Goal: Task Accomplishment & Management: Understand process/instructions

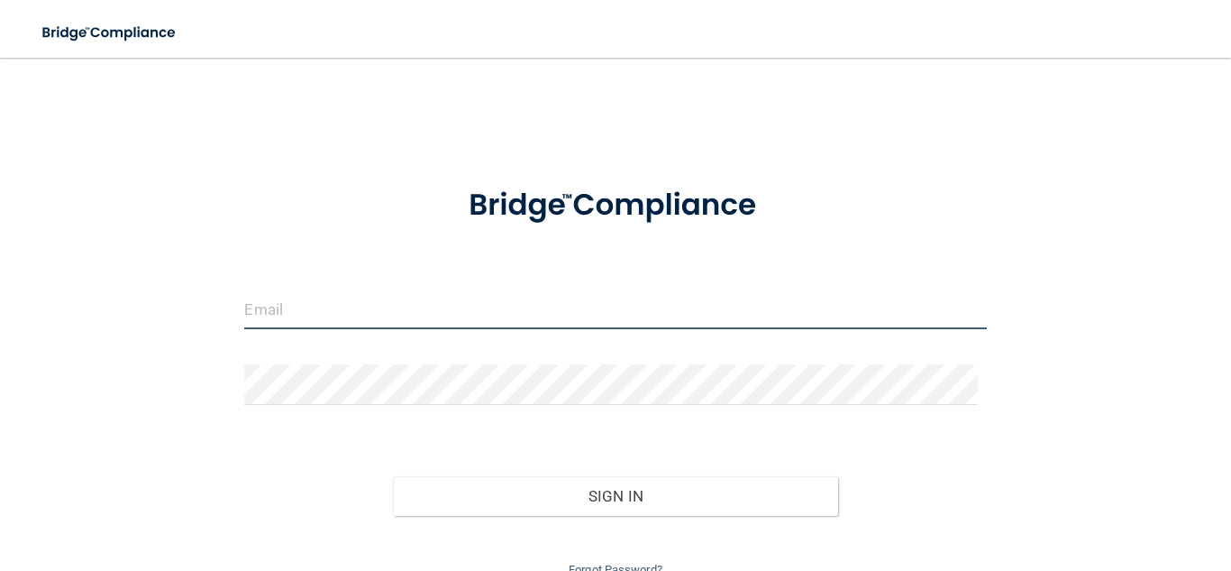
click at [271, 312] on input "email" at bounding box center [615, 308] width 742 height 41
type input "[EMAIL_ADDRESS][DOMAIN_NAME]"
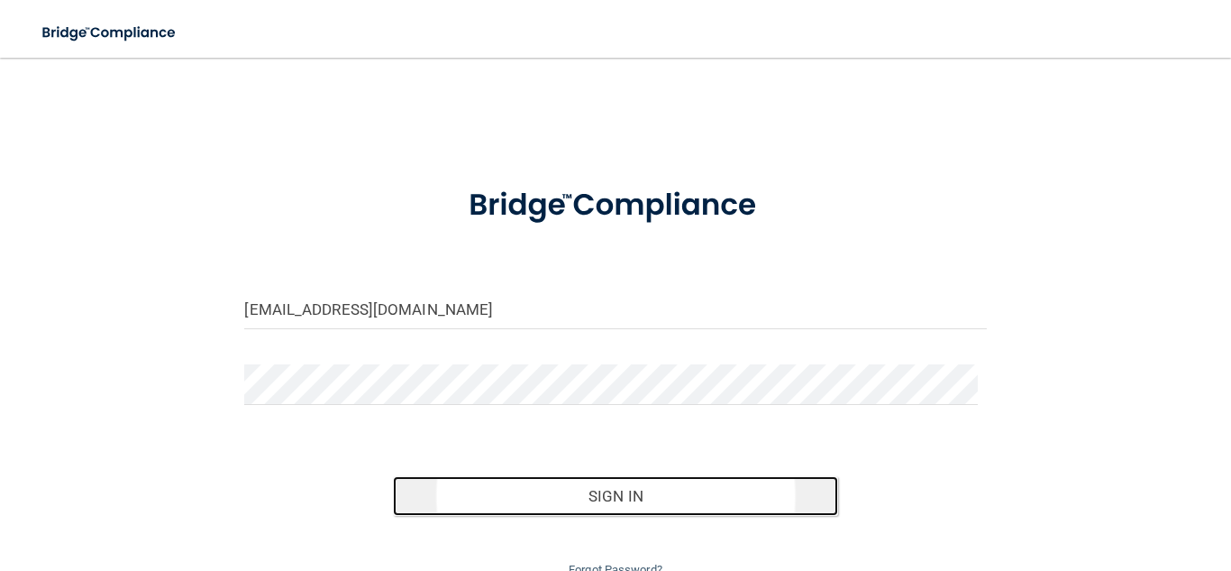
click at [670, 489] on button "Sign In" at bounding box center [615, 496] width 445 height 40
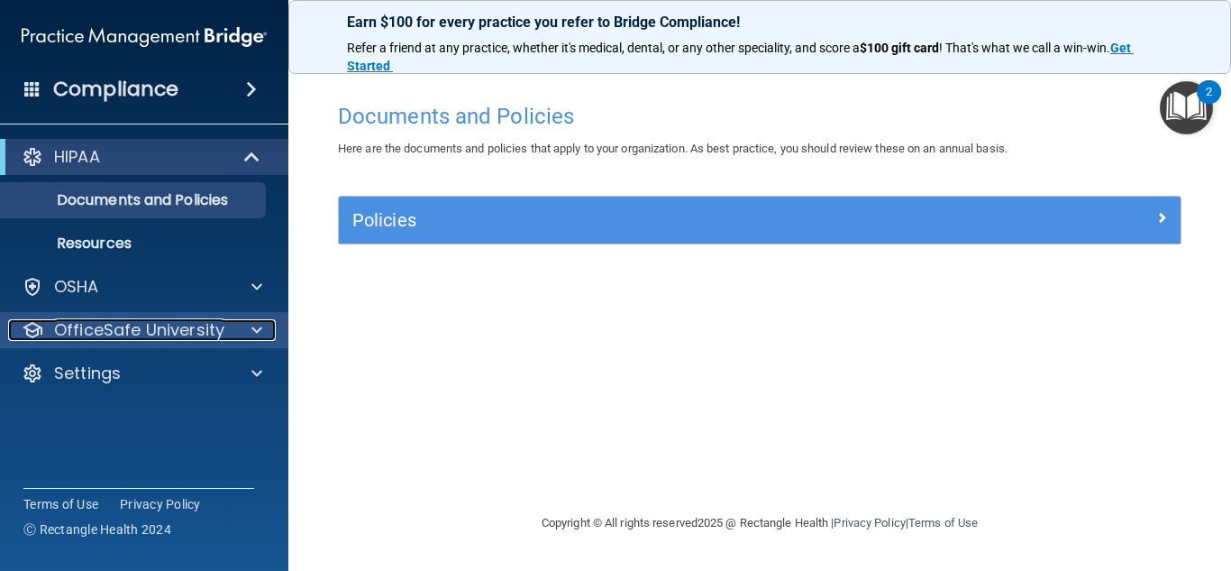
click at [93, 333] on p "OfficeSafe University" at bounding box center [139, 330] width 170 height 22
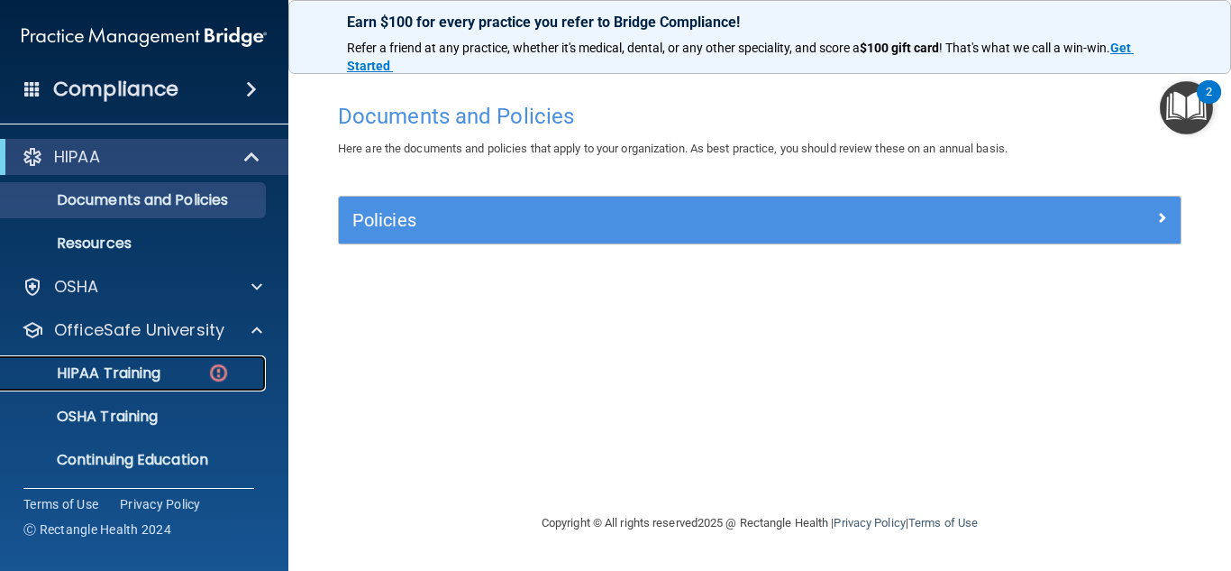
click at [151, 371] on p "HIPAA Training" at bounding box center [86, 373] width 149 height 18
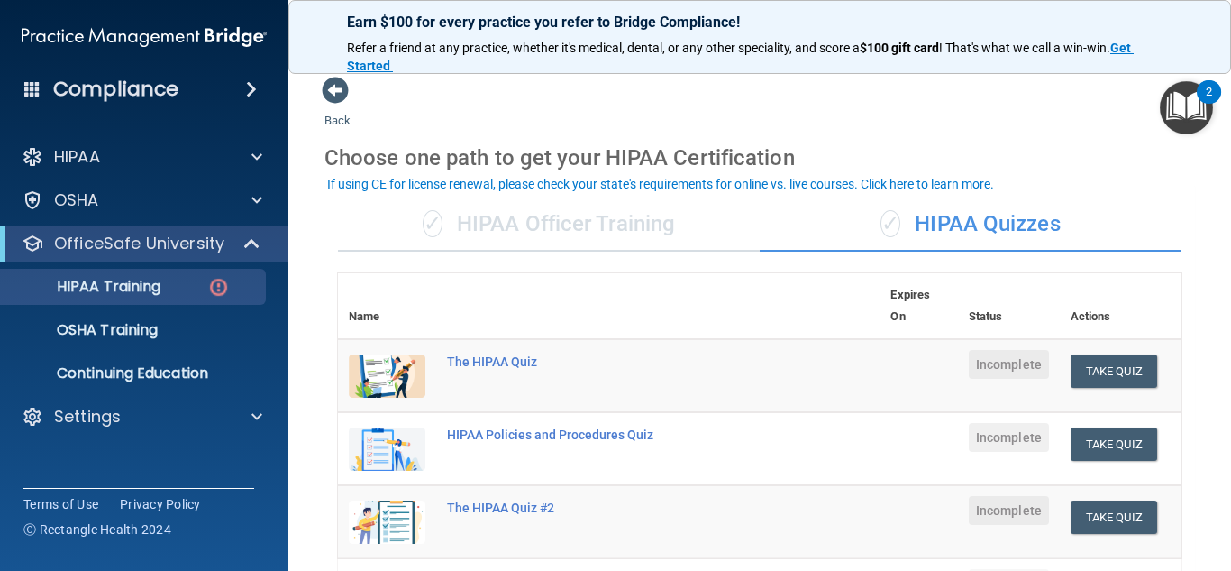
click at [571, 231] on div "✓ HIPAA Officer Training" at bounding box center [549, 224] width 422 height 54
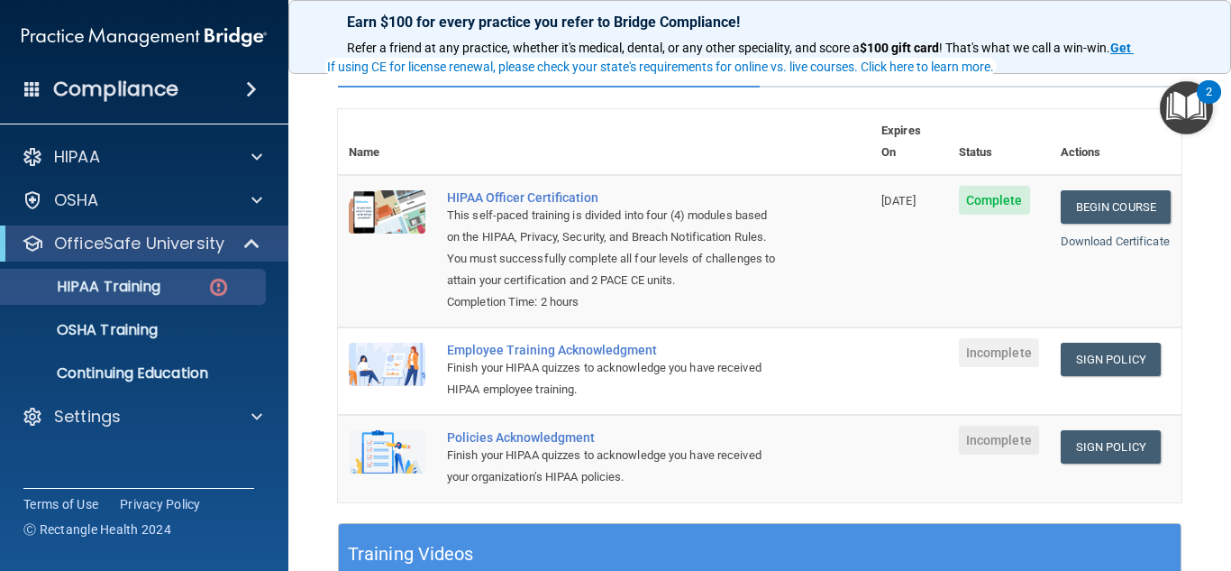
scroll to position [180, 0]
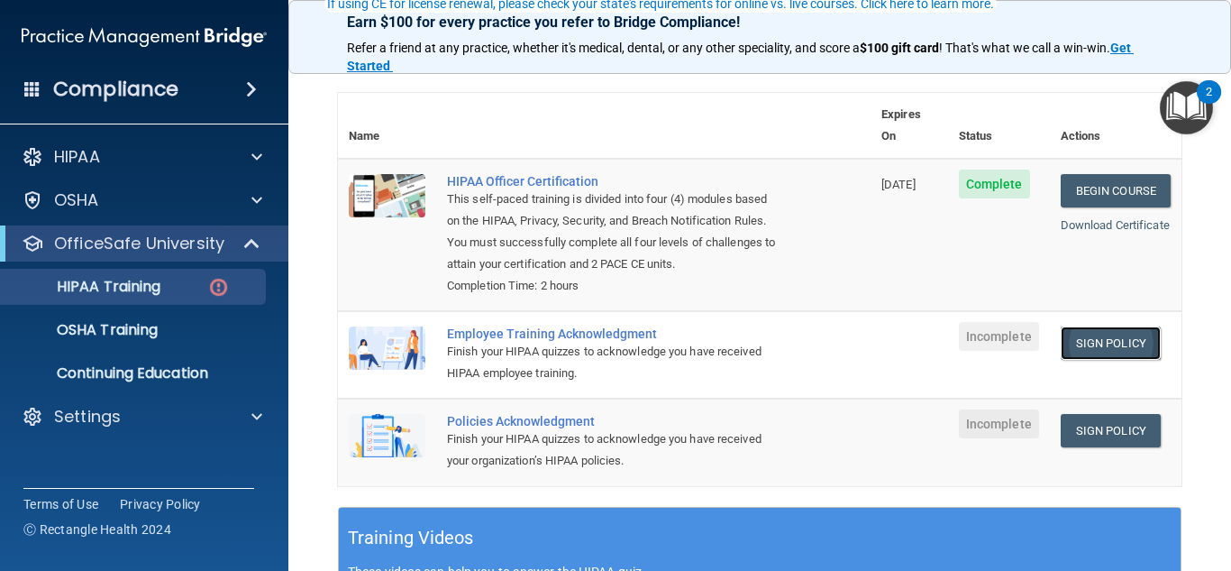
click at [1101, 347] on link "Sign Policy" at bounding box center [1111, 342] width 100 height 33
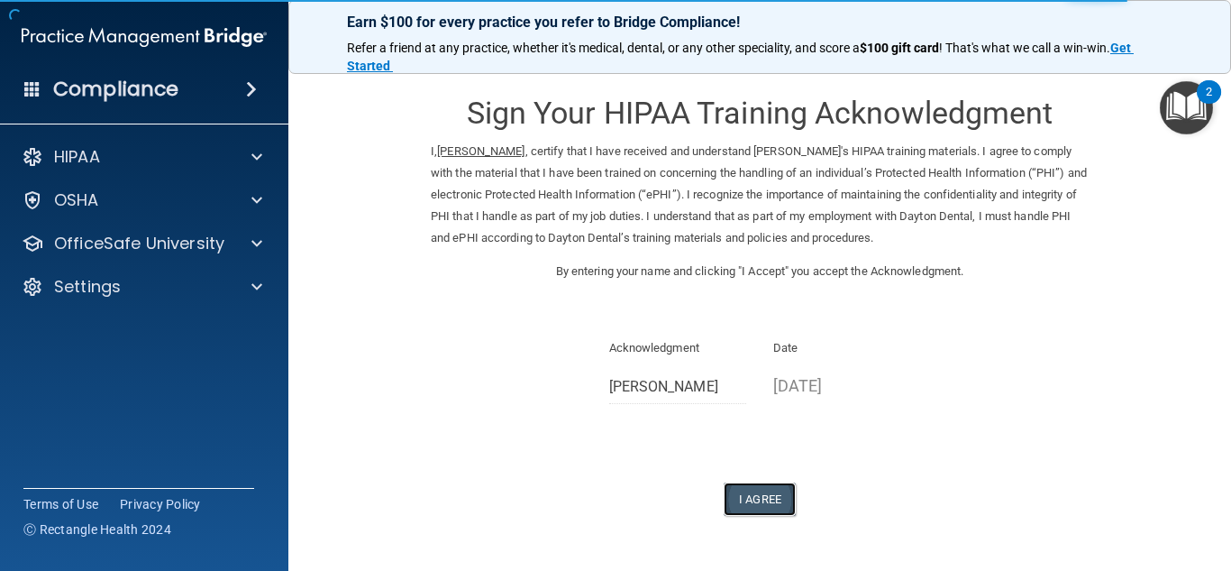
click at [752, 496] on button "I Agree" at bounding box center [760, 498] width 72 height 33
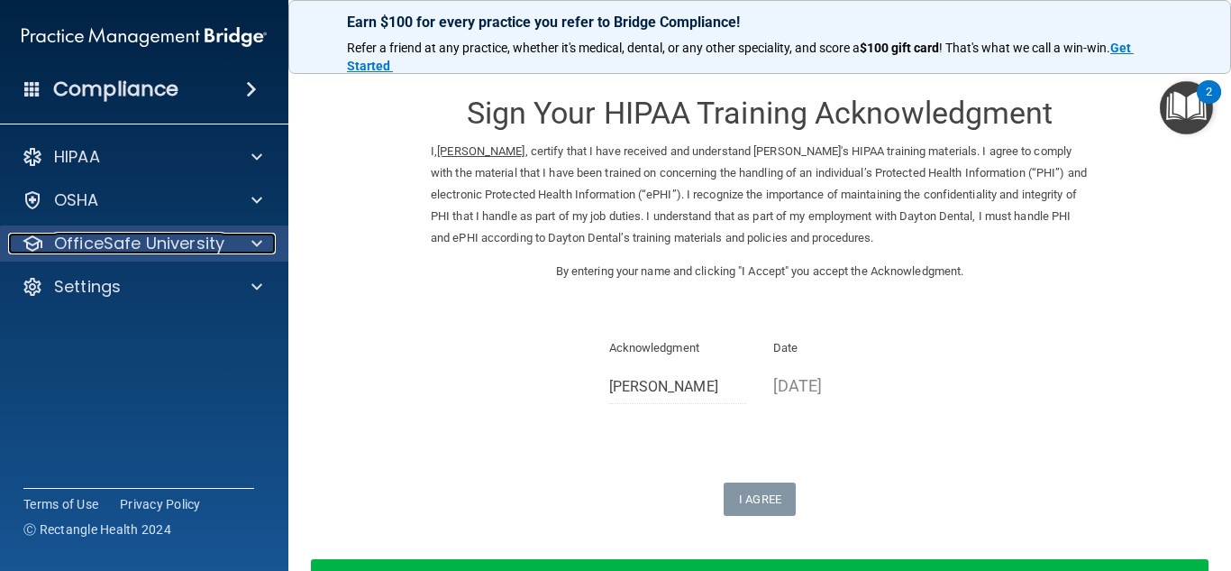
click at [174, 249] on p "OfficeSafe University" at bounding box center [139, 244] width 170 height 22
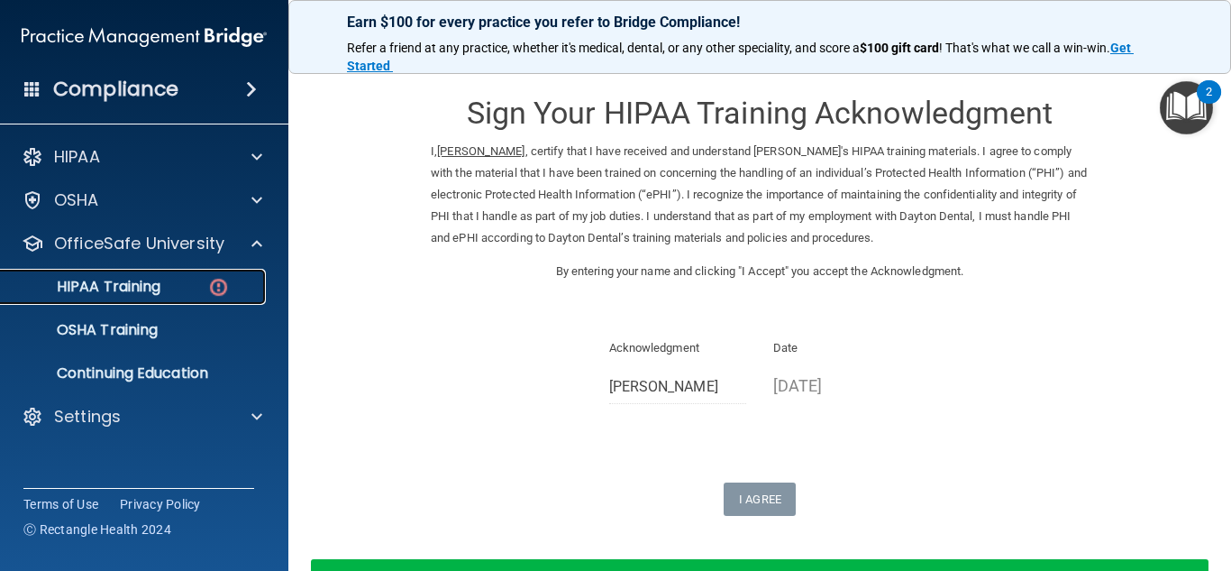
click at [181, 286] on div "HIPAA Training" at bounding box center [135, 287] width 246 height 18
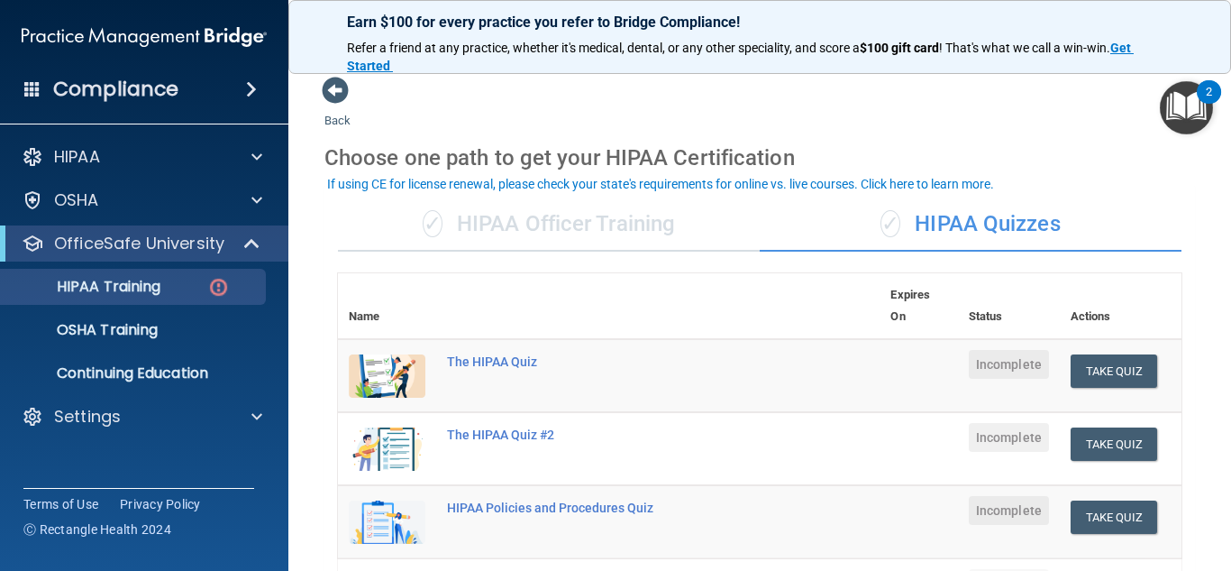
click at [524, 230] on div "✓ HIPAA Officer Training" at bounding box center [549, 224] width 422 height 54
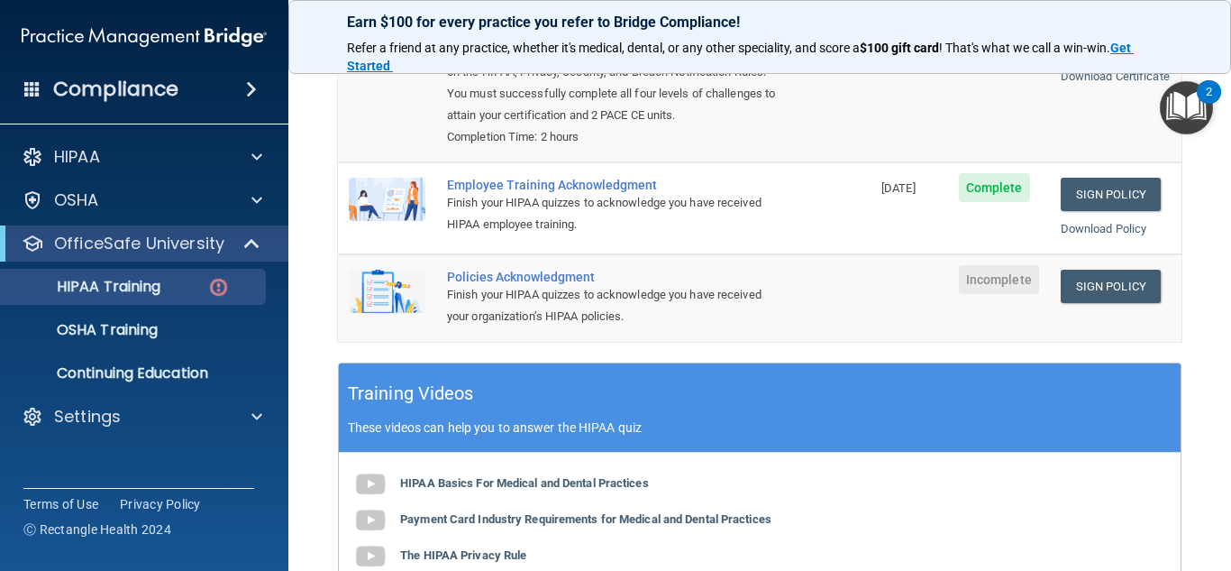
scroll to position [361, 0]
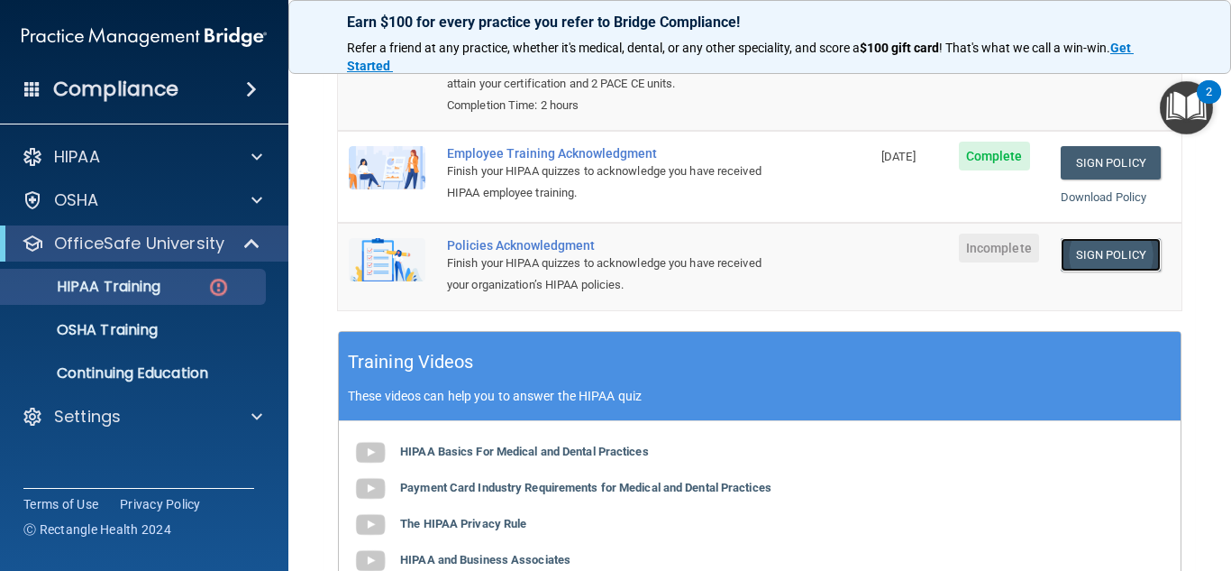
click at [1085, 249] on link "Sign Policy" at bounding box center [1111, 254] width 100 height 33
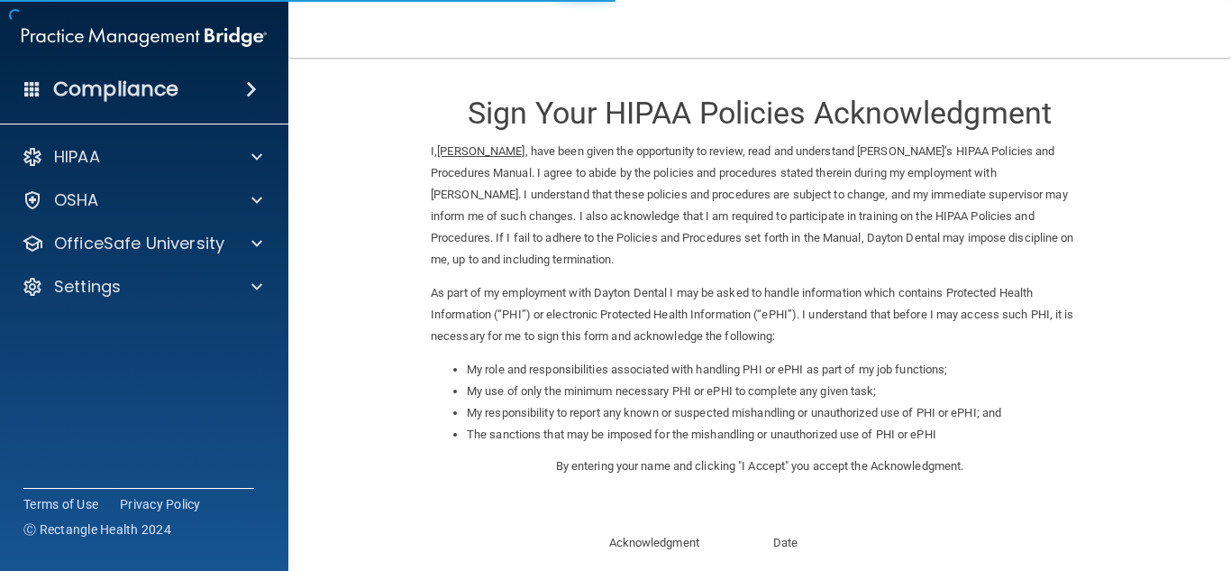
scroll to position [255, 0]
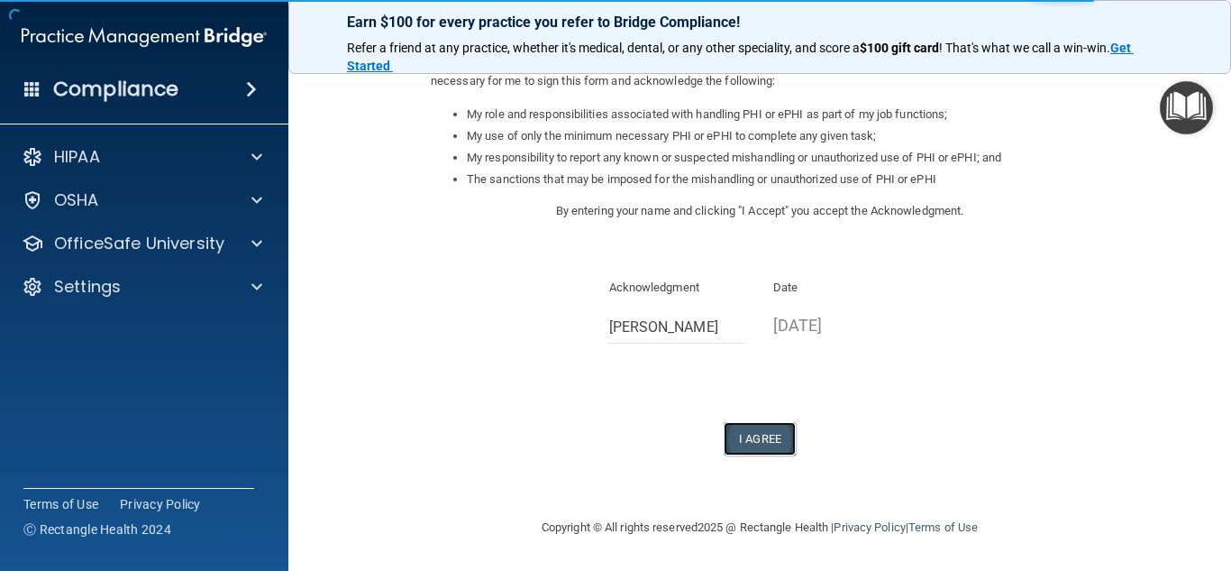
click at [776, 443] on button "I Agree" at bounding box center [760, 438] width 72 height 33
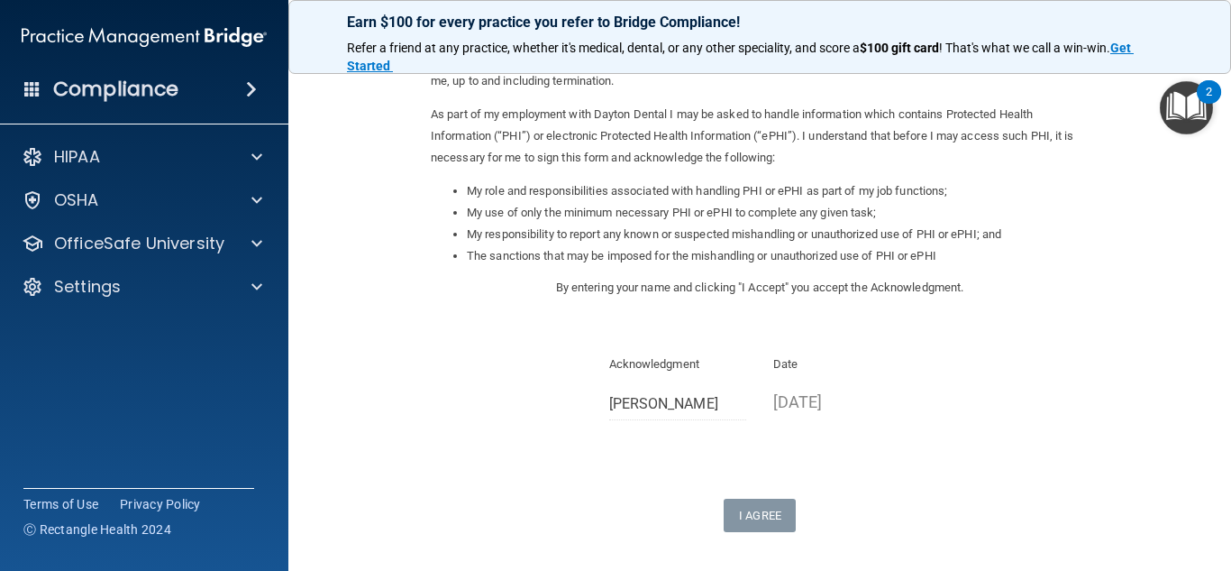
scroll to position [0, 0]
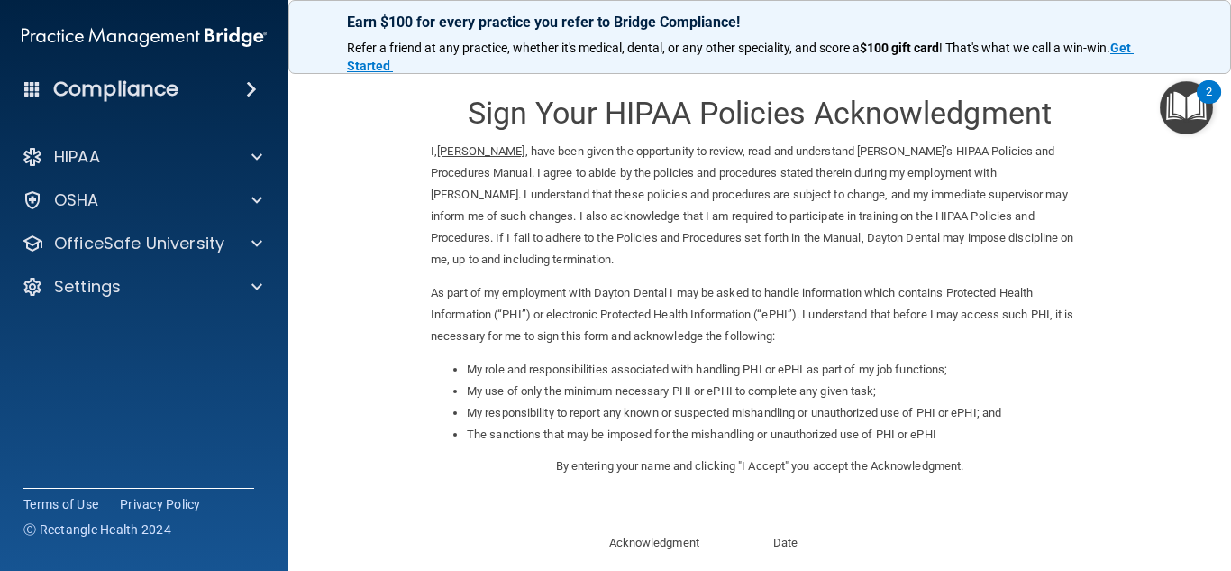
click at [942, 202] on p "I, Lilyanne Clark , have been given the opportunity to review, read and underst…" at bounding box center [760, 206] width 658 height 130
click at [954, 269] on p "I, Lilyanne Clark , have been given the opportunity to review, read and underst…" at bounding box center [760, 206] width 658 height 130
click at [1180, 102] on img "Open Resource Center, 2 new notifications" at bounding box center [1186, 107] width 53 height 53
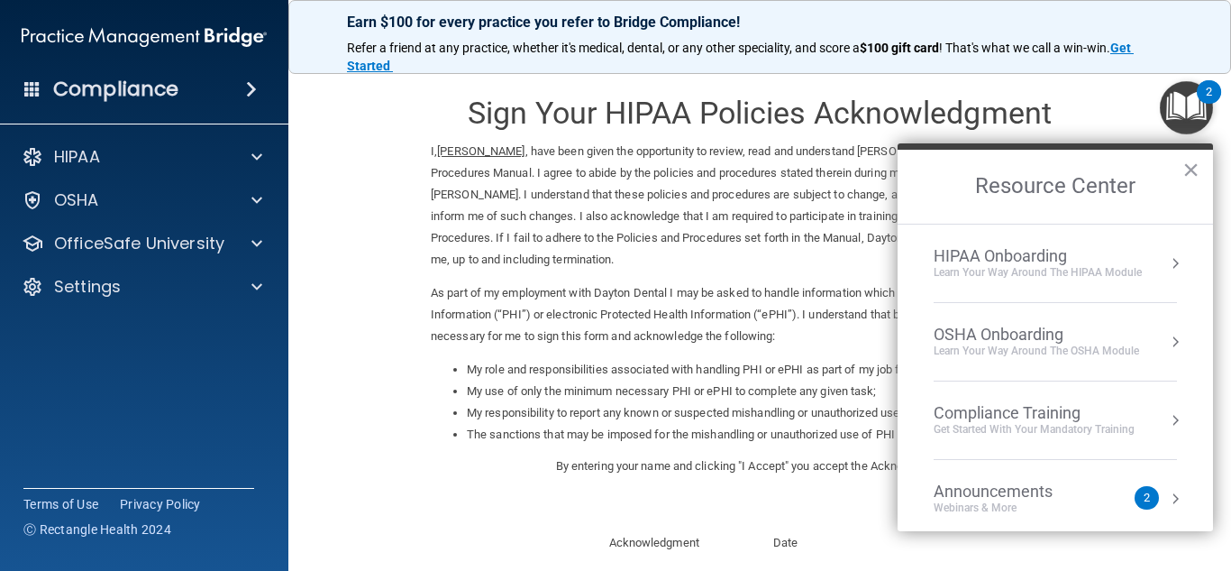
click at [1142, 105] on form "Sign Your HIPAA Policies Acknowledgment I, Lilyanne Clark , have been given the…" at bounding box center [759, 450] width 871 height 748
drag, startPoint x: 1087, startPoint y: 117, endPoint x: 981, endPoint y: 121, distance: 106.4
click at [1049, 123] on form "Sign Your HIPAA Policies Acknowledgment I, Lilyanne Clark , have been given the…" at bounding box center [759, 450] width 871 height 748
click at [588, 435] on li "The sanctions that may be imposed for the mishandling or unauthorized use of PH…" at bounding box center [778, 435] width 622 height 22
click at [1191, 160] on button "×" at bounding box center [1191, 169] width 17 height 29
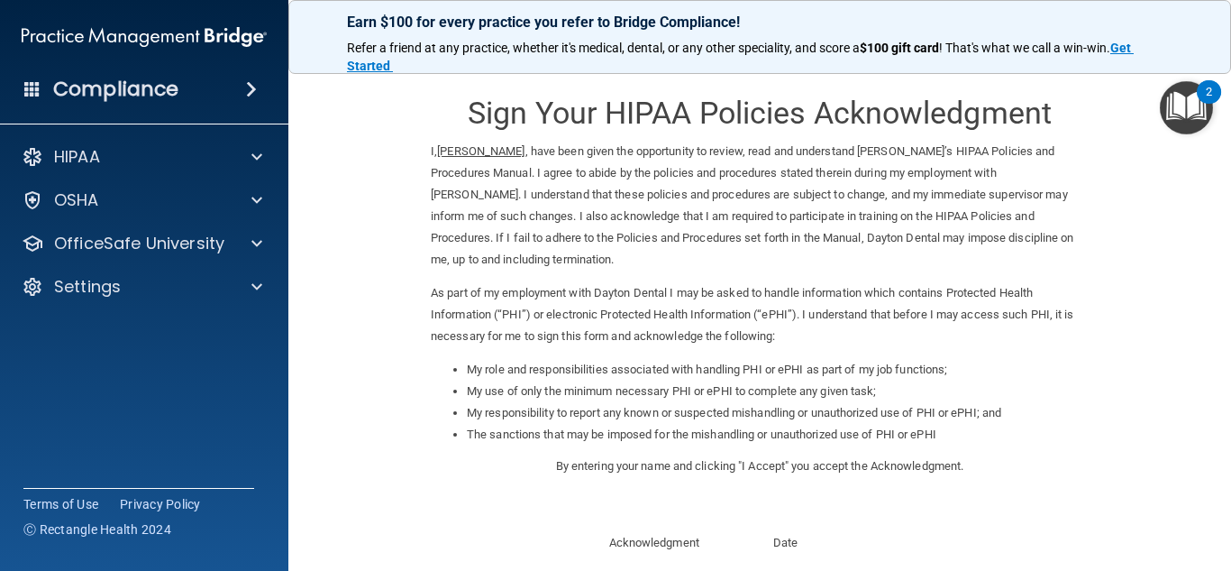
click at [109, 84] on h4 "Compliance" at bounding box center [115, 89] width 125 height 25
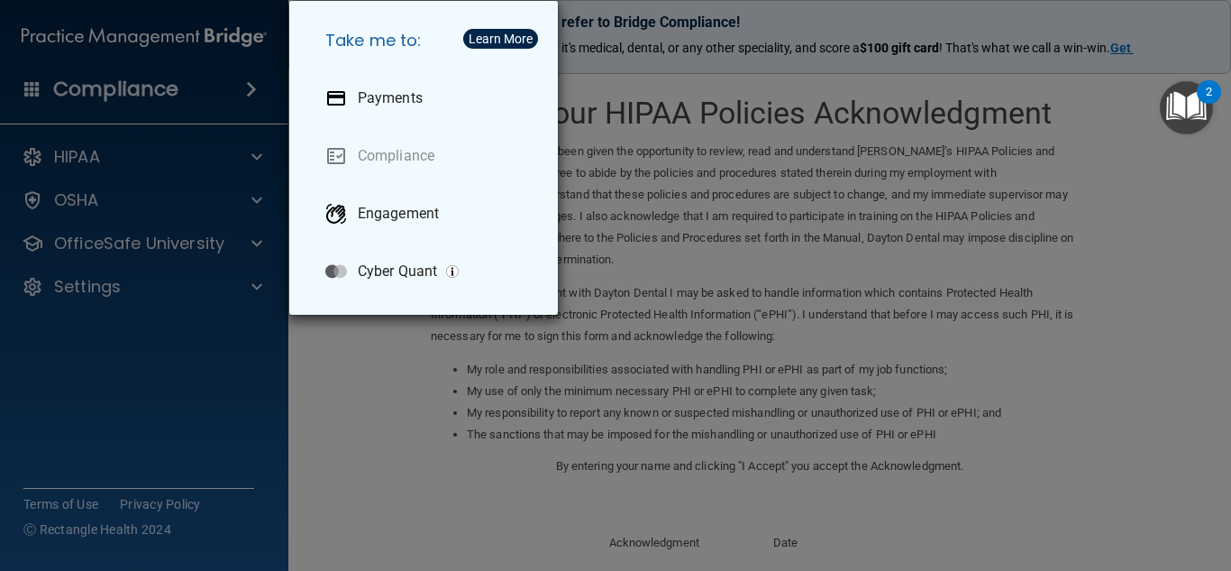
click at [441, 371] on div "Take me to: Payments Compliance Engagement Cyber Quant" at bounding box center [615, 285] width 1231 height 571
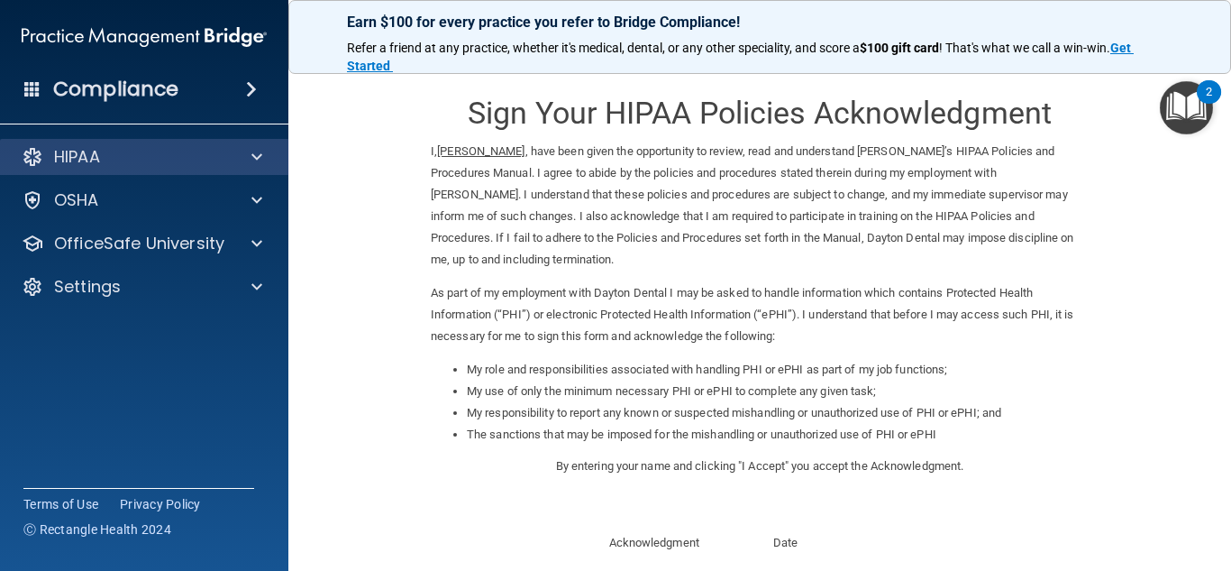
click at [134, 171] on div "HIPAA" at bounding box center [144, 157] width 289 height 36
click at [141, 159] on div "HIPAA" at bounding box center [120, 157] width 224 height 22
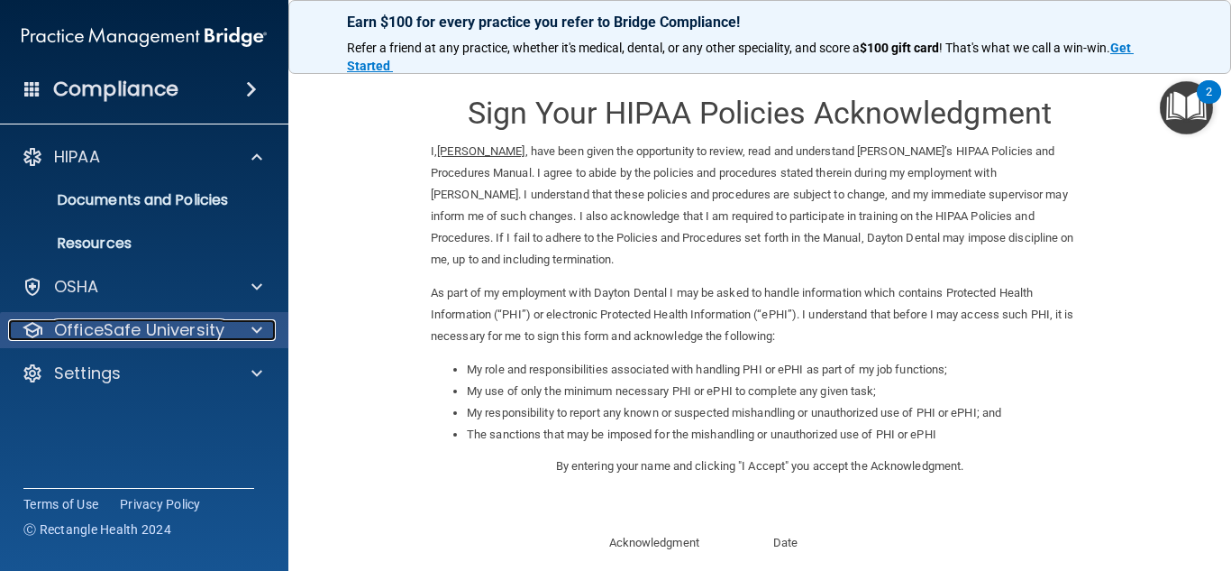
click at [119, 328] on p "OfficeSafe University" at bounding box center [139, 330] width 170 height 22
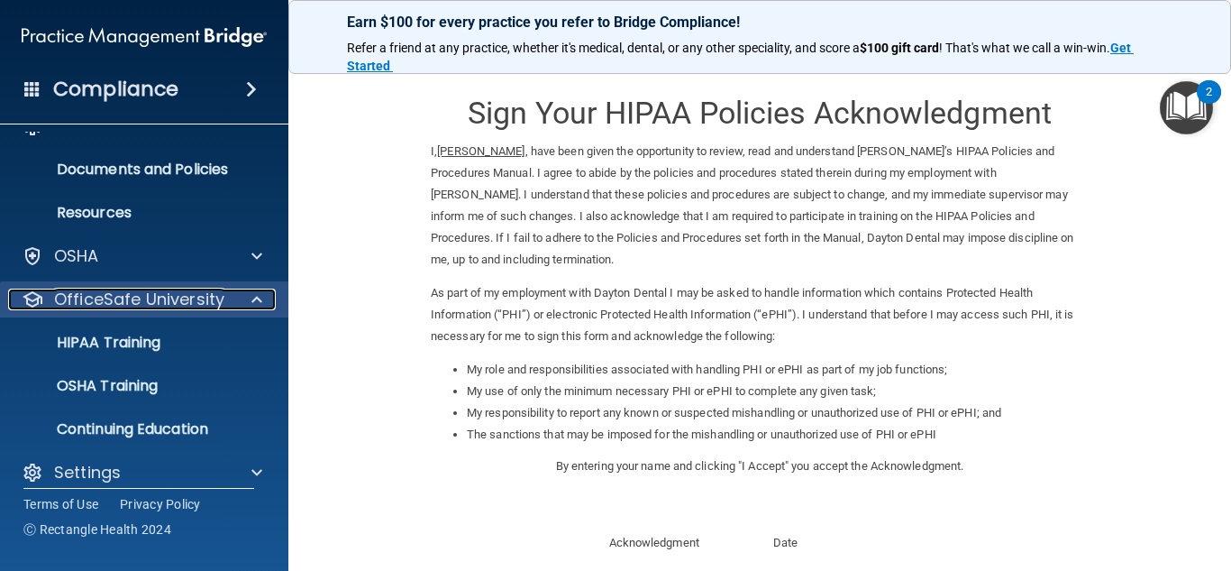
scroll to position [48, 0]
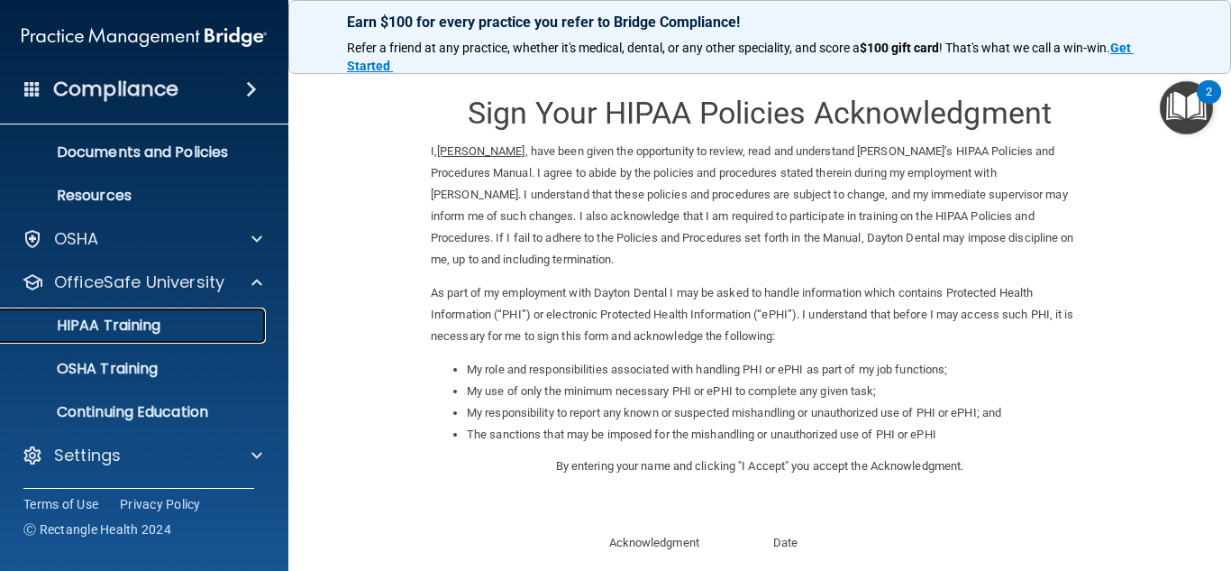
click at [120, 324] on p "HIPAA Training" at bounding box center [86, 325] width 149 height 18
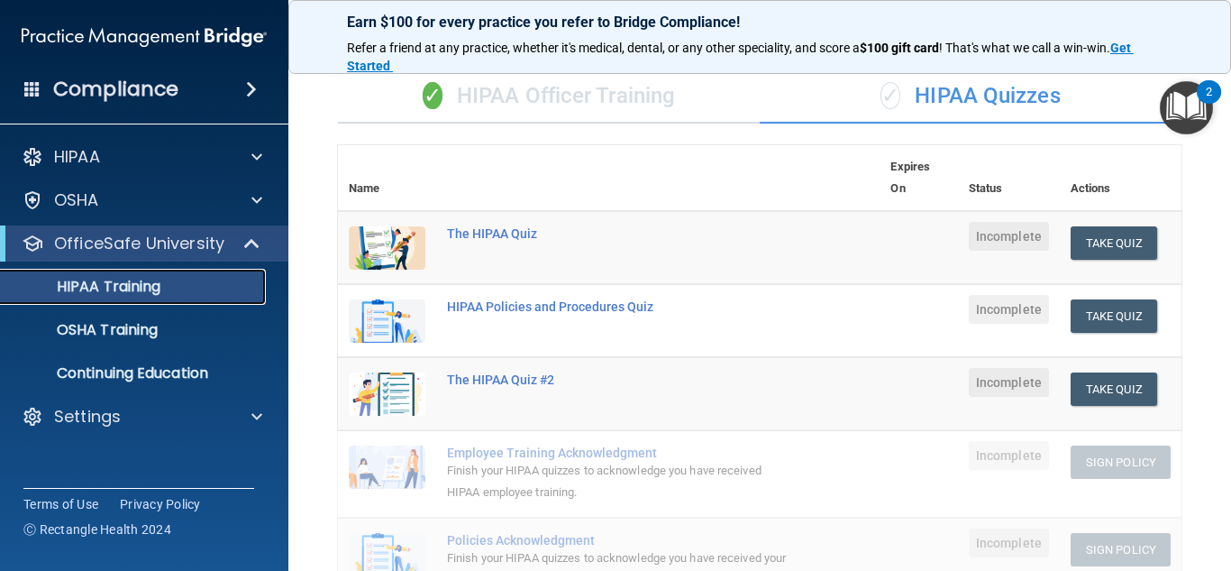
scroll to position [23, 0]
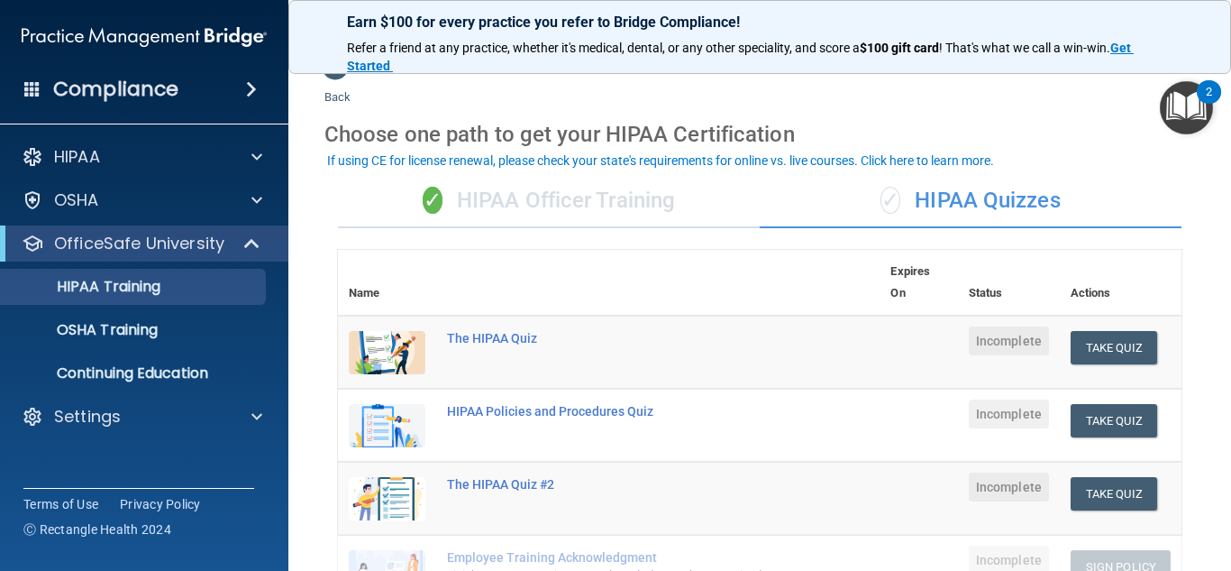
click at [523, 206] on div "✓ HIPAA Officer Training" at bounding box center [549, 201] width 422 height 54
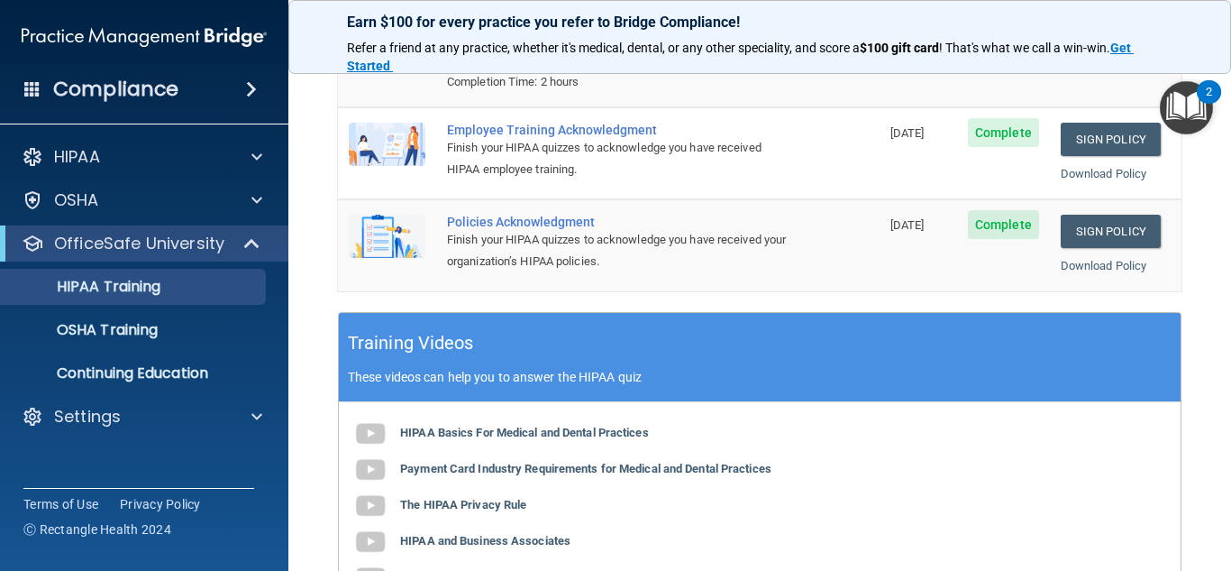
scroll to position [294, 0]
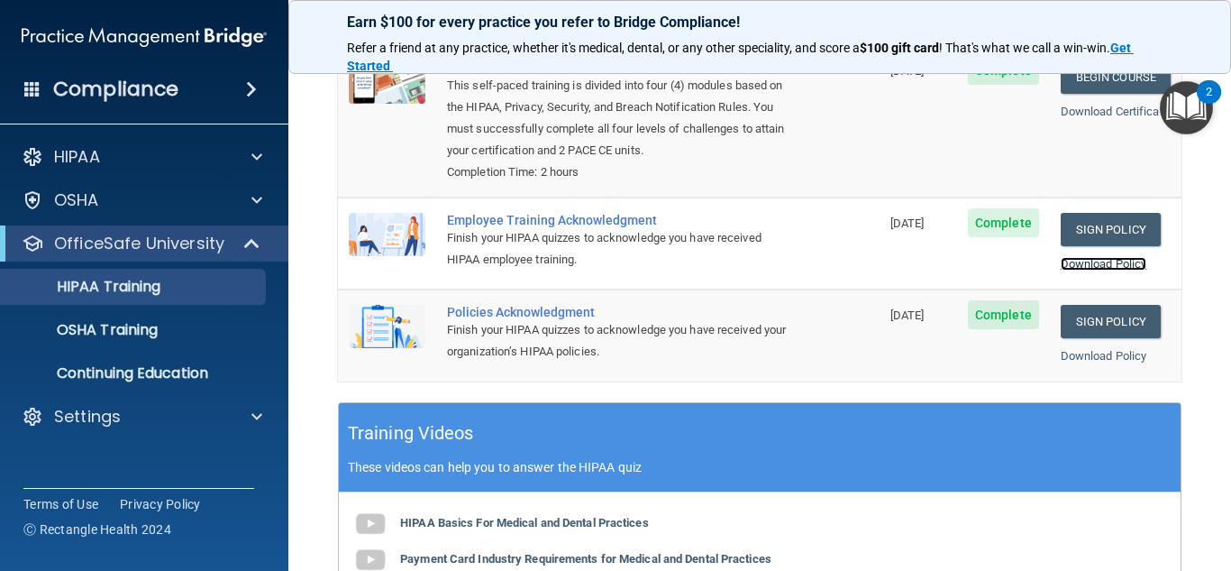
click at [1073, 266] on link "Download Policy" at bounding box center [1104, 264] width 87 height 14
click at [1114, 352] on link "Download Policy" at bounding box center [1104, 356] width 87 height 14
